Goal: Information Seeking & Learning: Learn about a topic

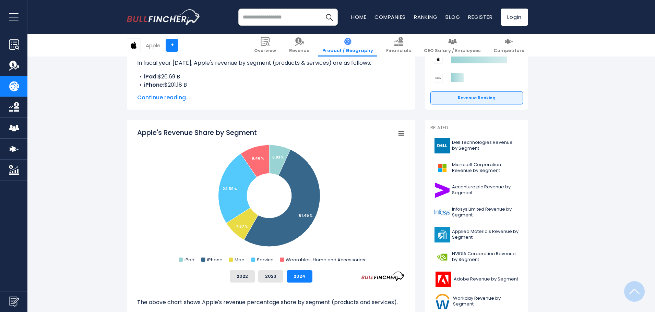
scroll to position [137, 0]
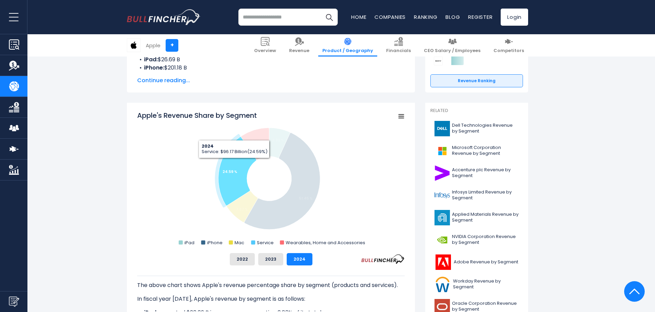
click at [234, 164] on icon "Apple's Revenue Share by Segment" at bounding box center [238, 171] width 38 height 69
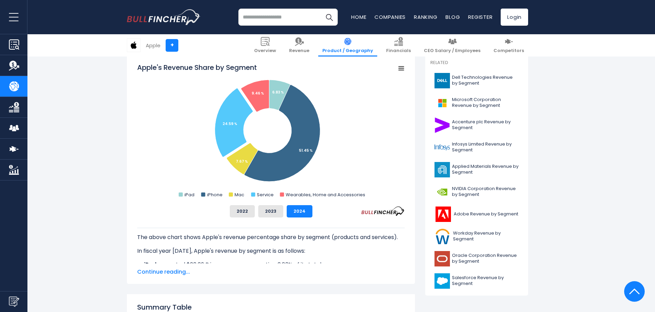
scroll to position [206, 0]
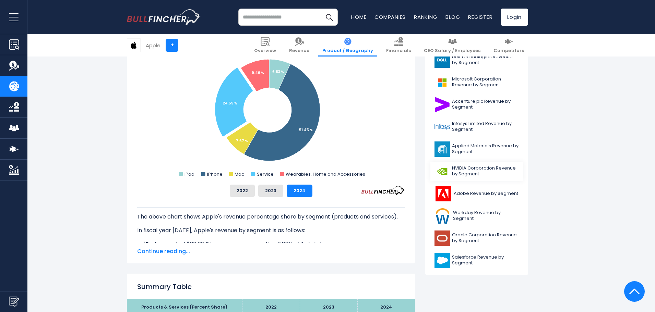
drag, startPoint x: 480, startPoint y: 191, endPoint x: 488, endPoint y: 178, distance: 15.2
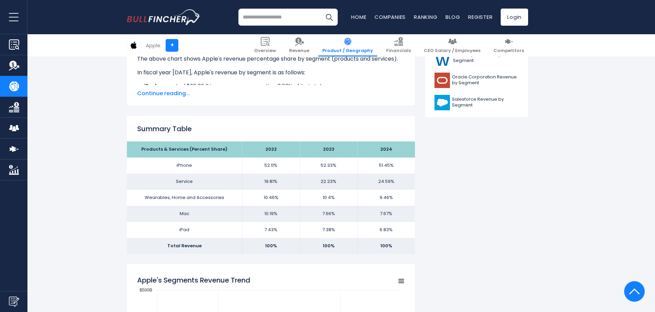
scroll to position [377, 0]
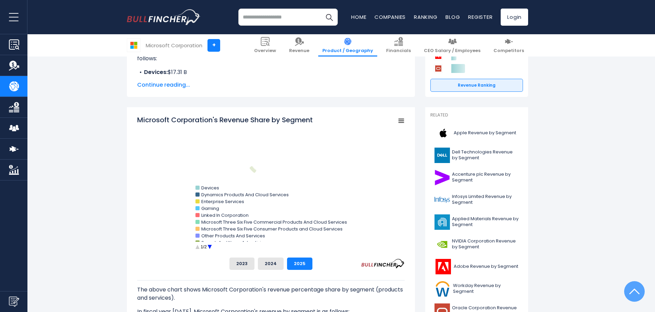
scroll to position [137, 0]
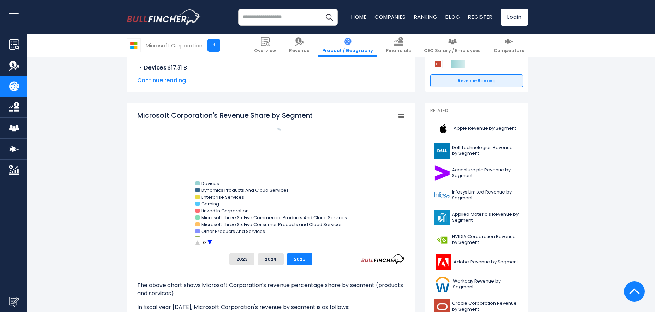
drag, startPoint x: 247, startPoint y: 212, endPoint x: 293, endPoint y: 214, distance: 46.4
click at [295, 213] on icon "Created with Highcharts 12.1.2 Chart context menu Microsoft Corporation's Reven…" at bounding box center [271, 179] width 268 height 137
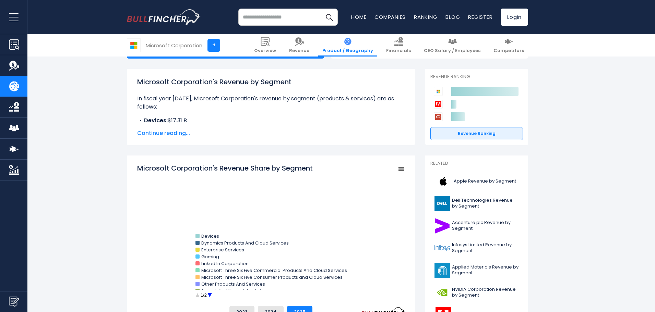
scroll to position [103, 0]
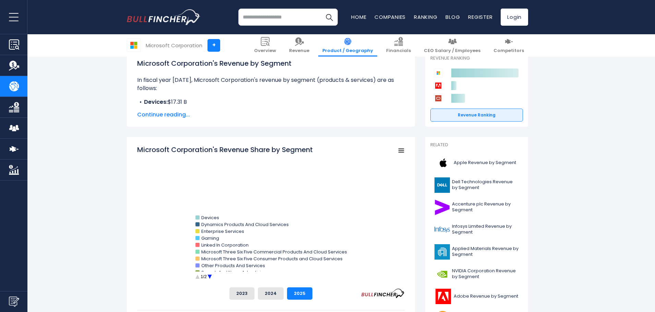
click at [170, 113] on span "Continue reading..." at bounding box center [271, 115] width 268 height 8
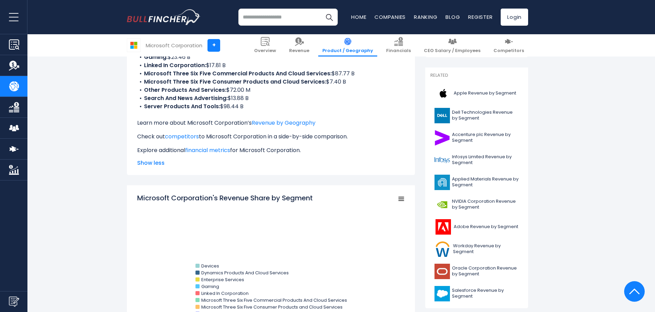
scroll to position [309, 0]
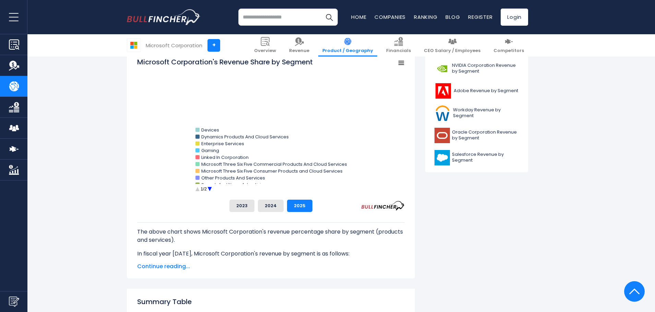
click at [207, 187] on circle "Microsoft Corporation's Revenue Share by Segment" at bounding box center [209, 189] width 11 height 11
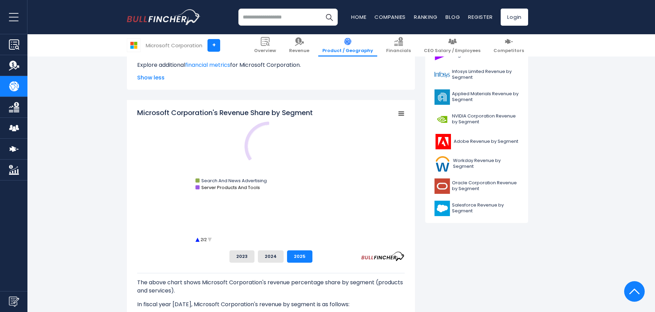
scroll to position [240, 0]
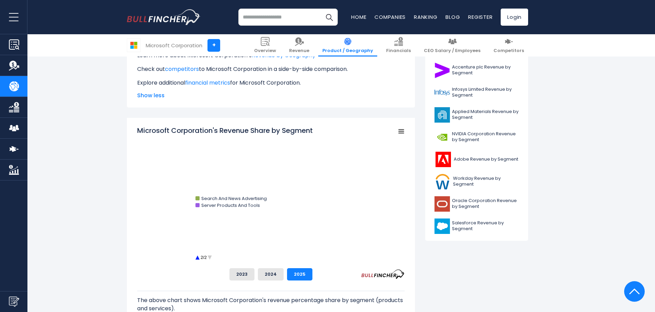
click at [196, 259] on circle "Microsoft Corporation's Revenue Share by Segment" at bounding box center [197, 258] width 11 height 11
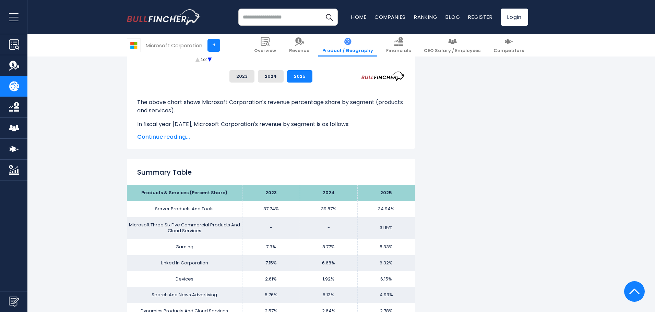
scroll to position [549, 0]
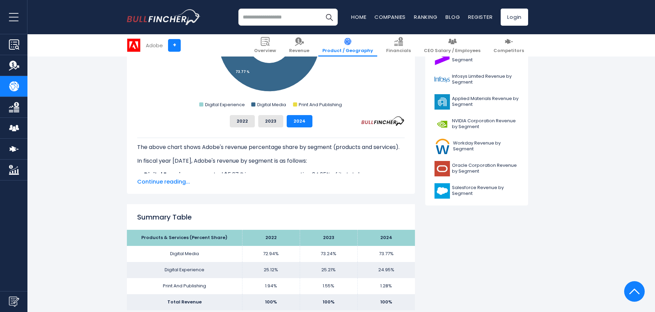
scroll to position [343, 0]
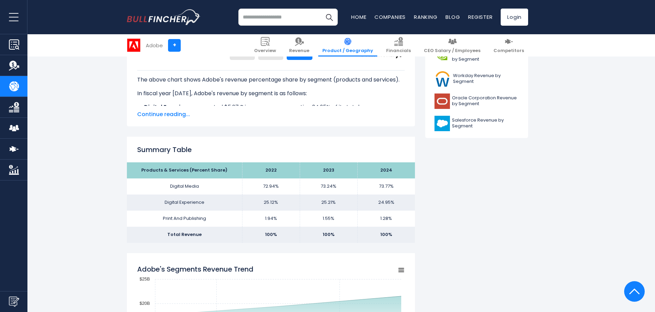
click at [176, 116] on span "Continue reading..." at bounding box center [271, 114] width 268 height 8
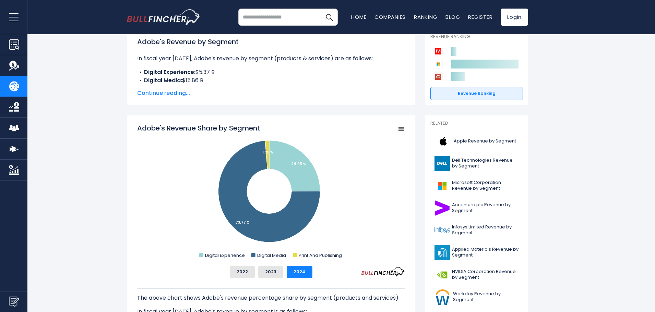
scroll to position [137, 0]
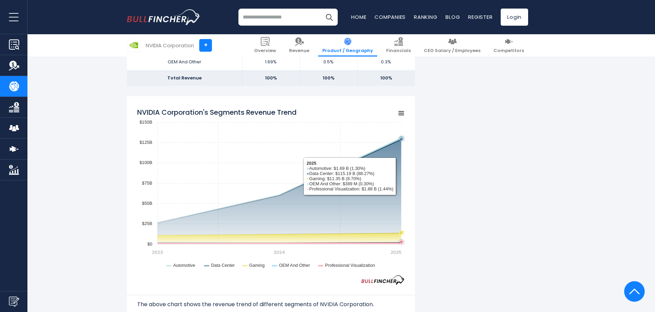
scroll to position [549, 0]
